Goal: Transaction & Acquisition: Purchase product/service

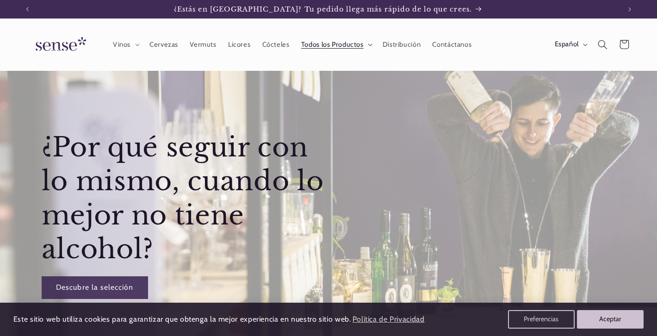
click at [328, 48] on span "Todos los Productos" at bounding box center [332, 44] width 62 height 9
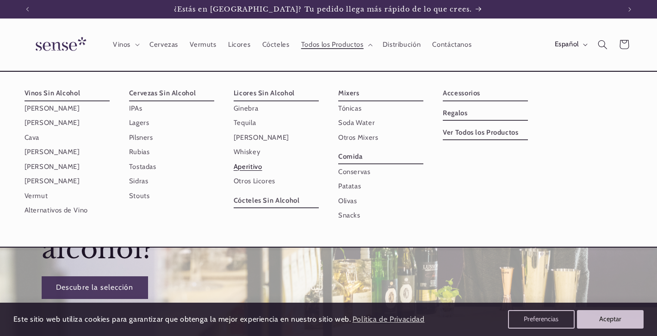
click at [251, 166] on link "Aperitivo" at bounding box center [276, 167] width 85 height 14
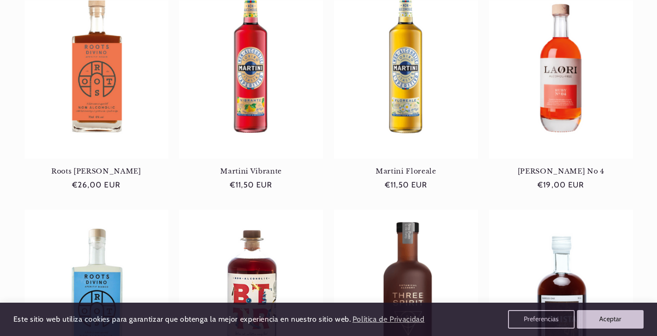
scroll to position [362, 0]
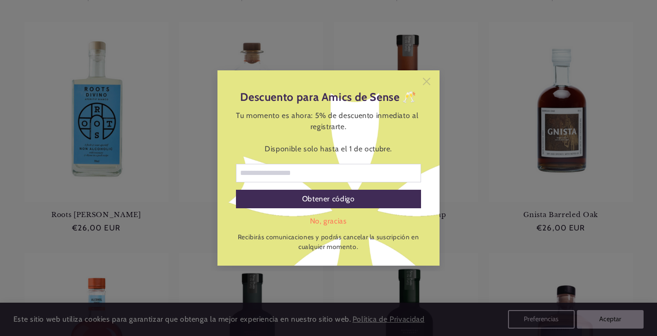
click at [427, 80] on icon at bounding box center [426, 81] width 7 height 7
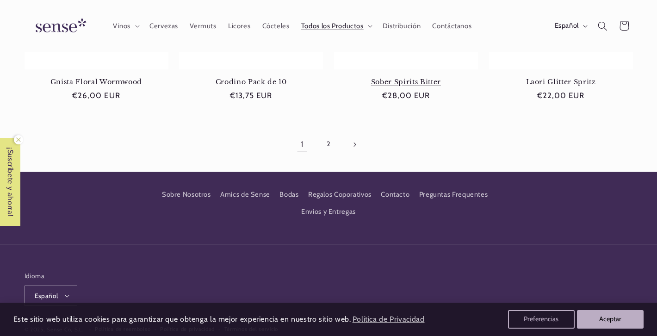
scroll to position [929, 0]
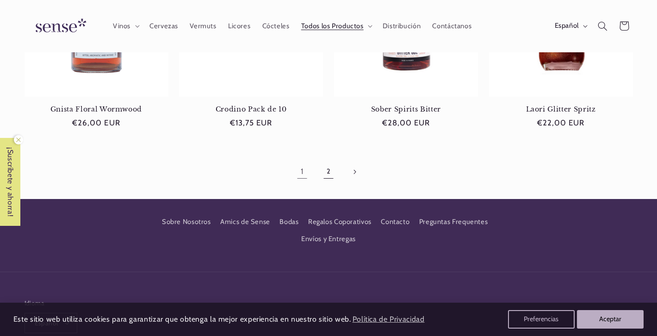
click at [331, 163] on link "2" at bounding box center [328, 171] width 21 height 21
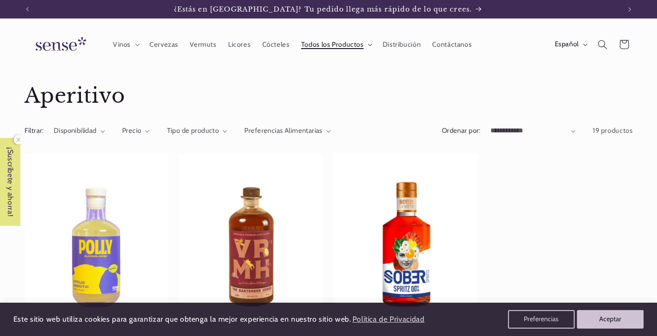
click at [328, 42] on span "Todos los Productos" at bounding box center [332, 44] width 62 height 9
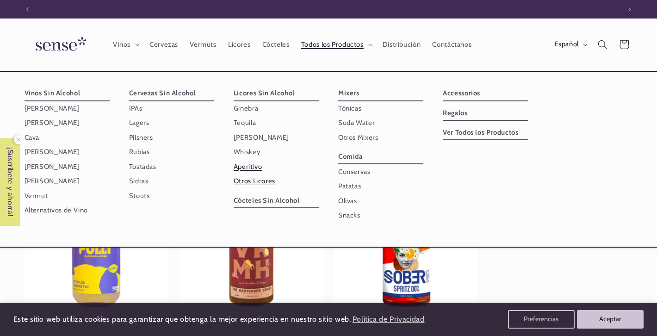
scroll to position [0, 593]
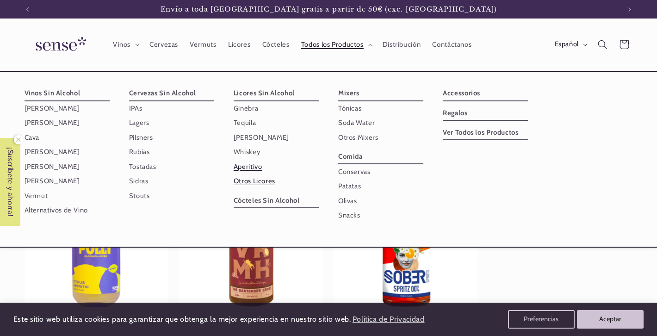
click at [262, 181] on link "Otros Licores" at bounding box center [276, 181] width 85 height 14
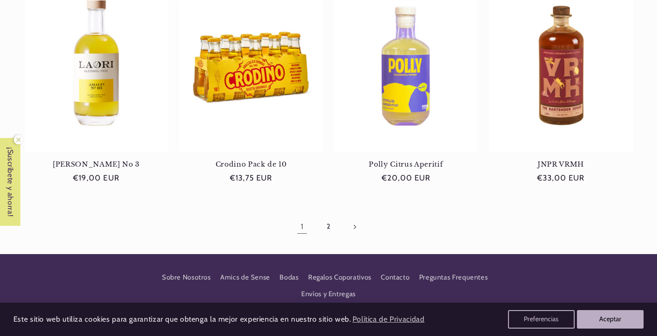
scroll to position [910, 0]
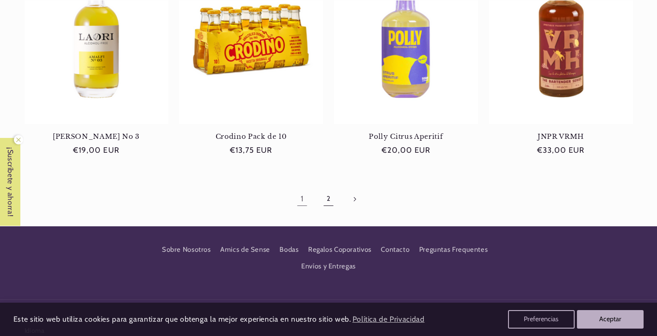
click at [327, 196] on link "2" at bounding box center [328, 198] width 21 height 21
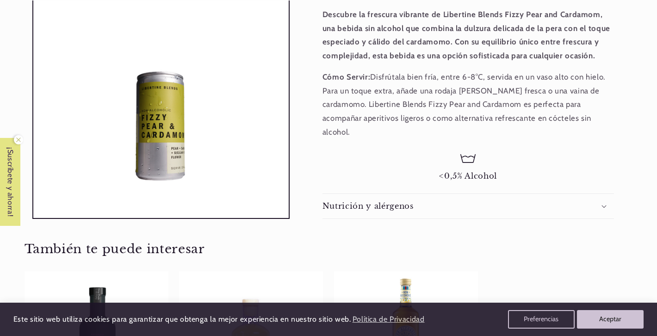
scroll to position [307, 0]
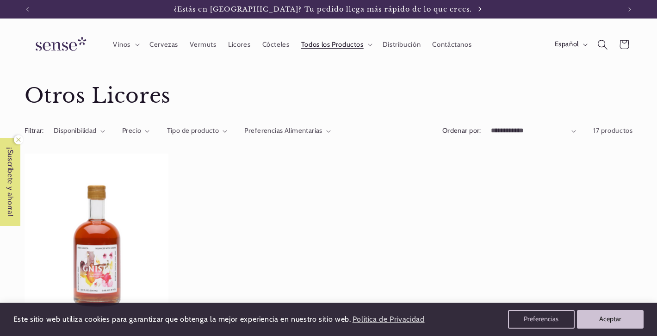
click at [603, 41] on icon "Búsqueda" at bounding box center [603, 44] width 10 height 10
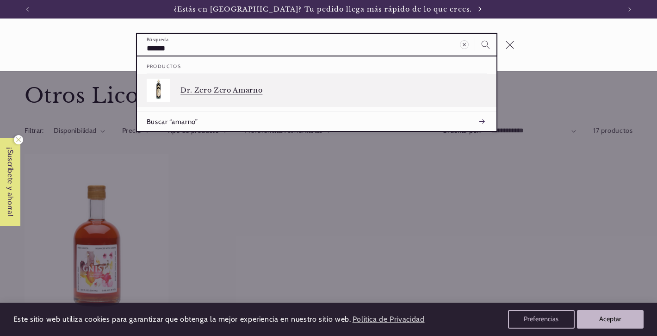
type input "******"
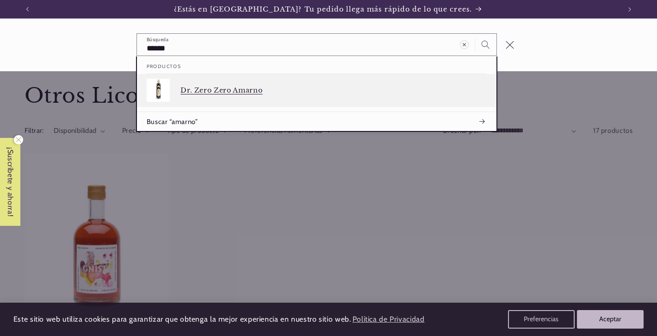
click at [258, 94] on div "Dr. Zero Zero Amarno" at bounding box center [334, 90] width 306 height 23
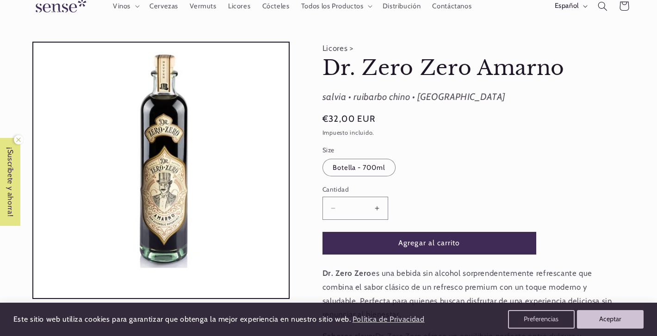
scroll to position [44, 0]
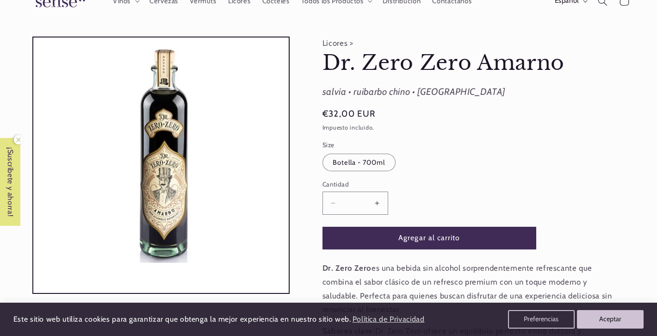
click at [384, 200] on button "Aumentar cantidad para Dr. Zero Zero Amarno" at bounding box center [377, 203] width 21 height 23
click at [393, 238] on button "Agregar al carrito" at bounding box center [430, 238] width 214 height 23
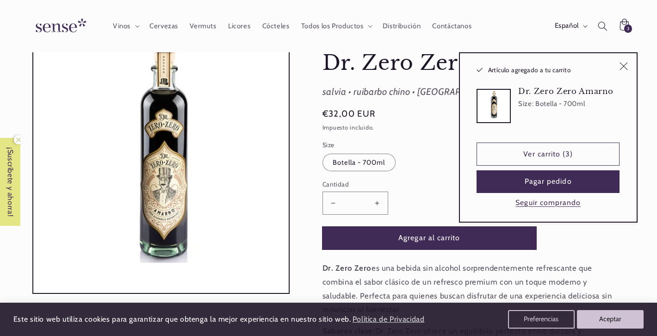
type input "*"
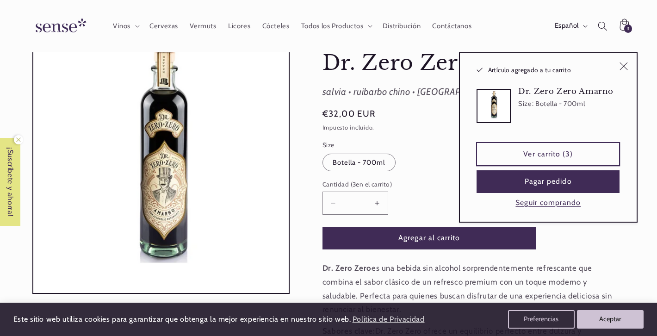
click at [566, 159] on link "Ver carrito (3)" at bounding box center [548, 154] width 143 height 23
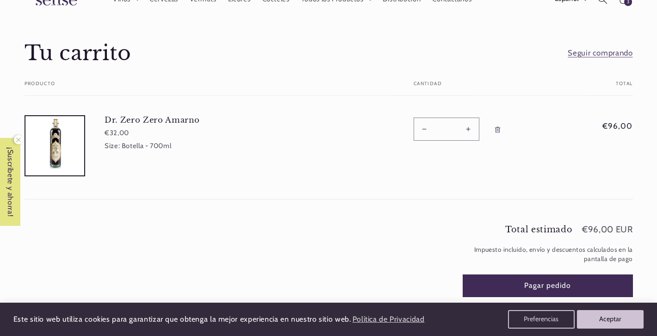
scroll to position [46, 0]
click at [471, 127] on button "Aumentar cantidad para Dr. Zero Zero Amarno" at bounding box center [468, 128] width 21 height 23
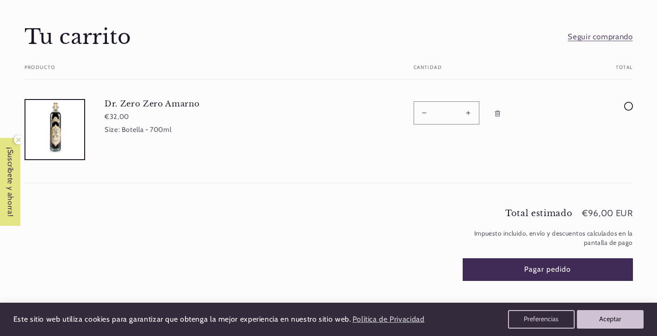
type input "*"
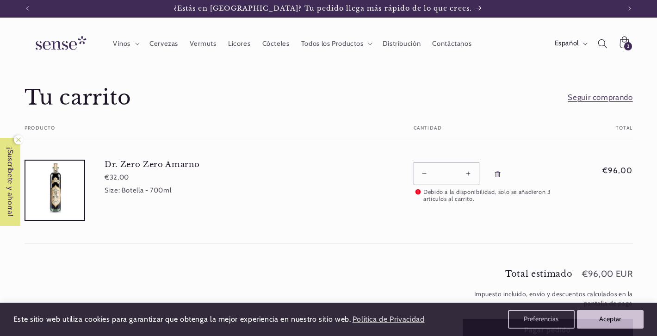
scroll to position [0, 0]
